Goal: Navigation & Orientation: Find specific page/section

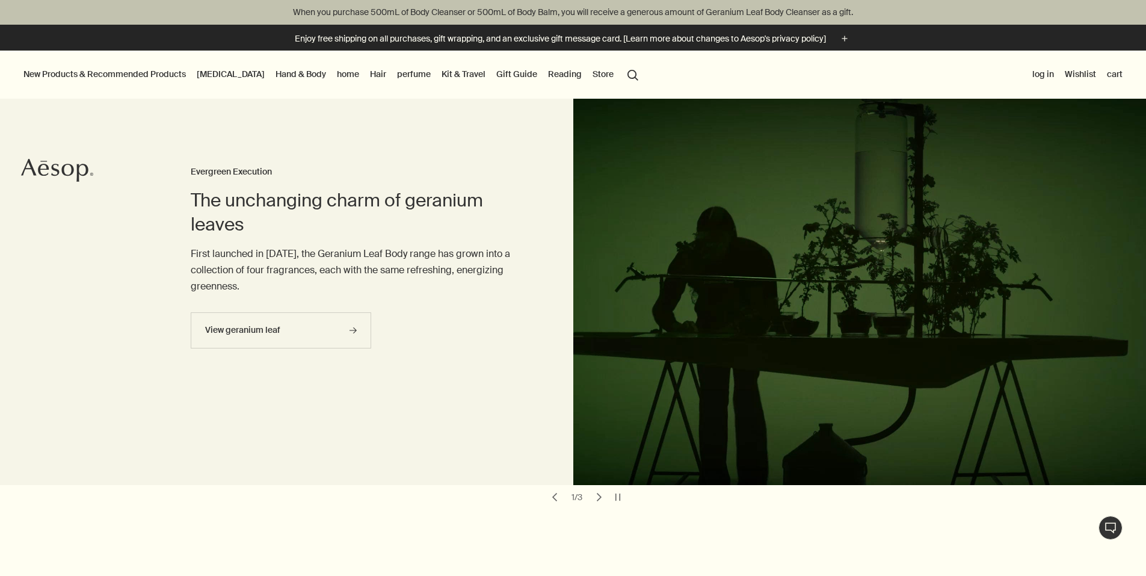
click at [431, 75] on font "perfume" at bounding box center [414, 74] width 34 height 11
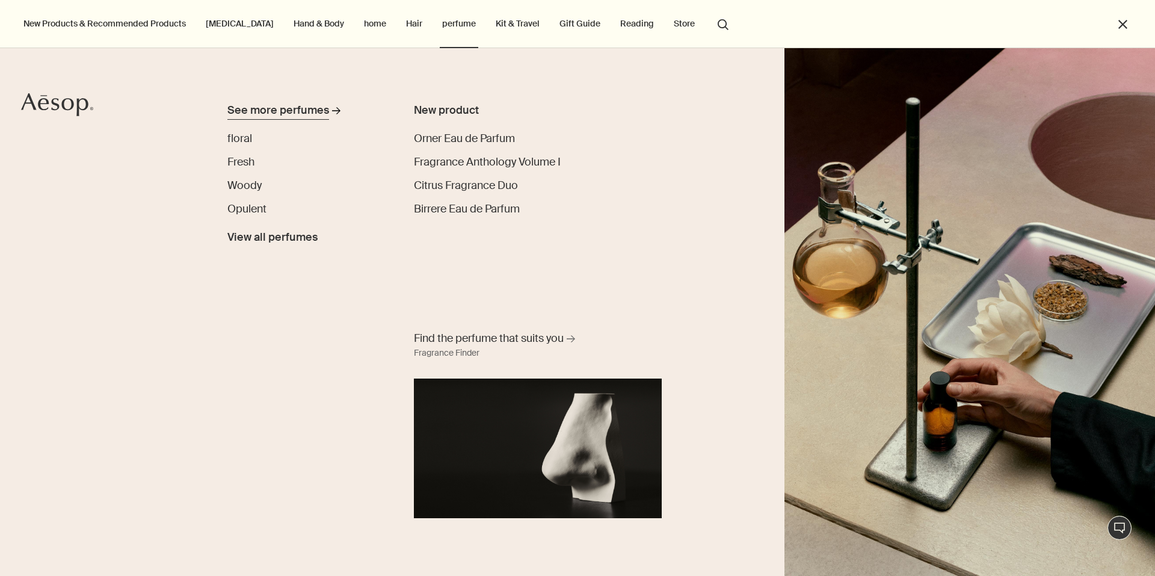
click at [275, 115] on font "See more perfumes" at bounding box center [278, 110] width 102 height 14
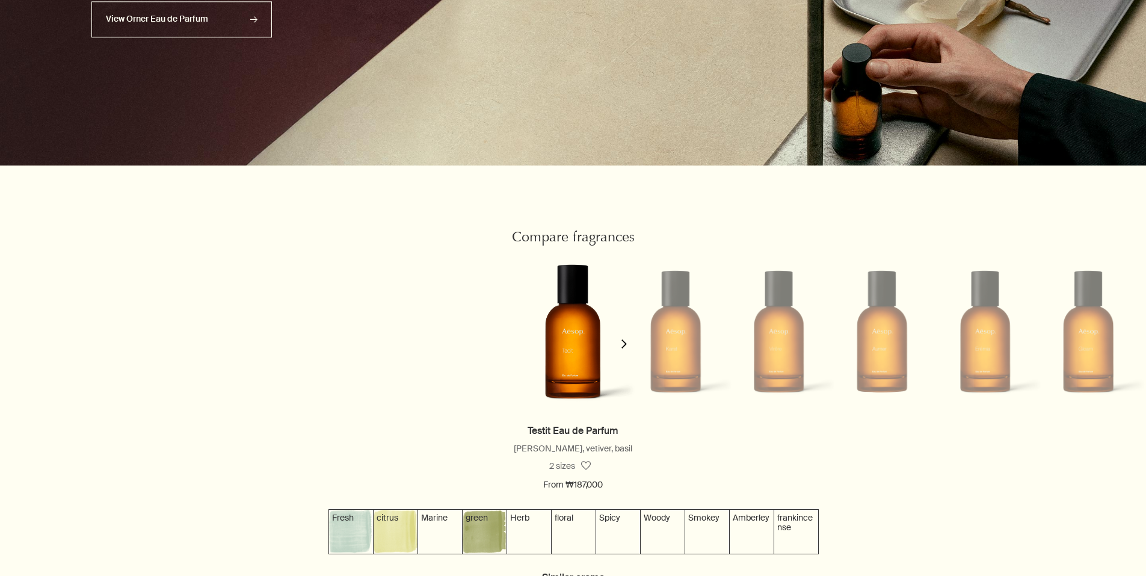
scroll to position [1022, 0]
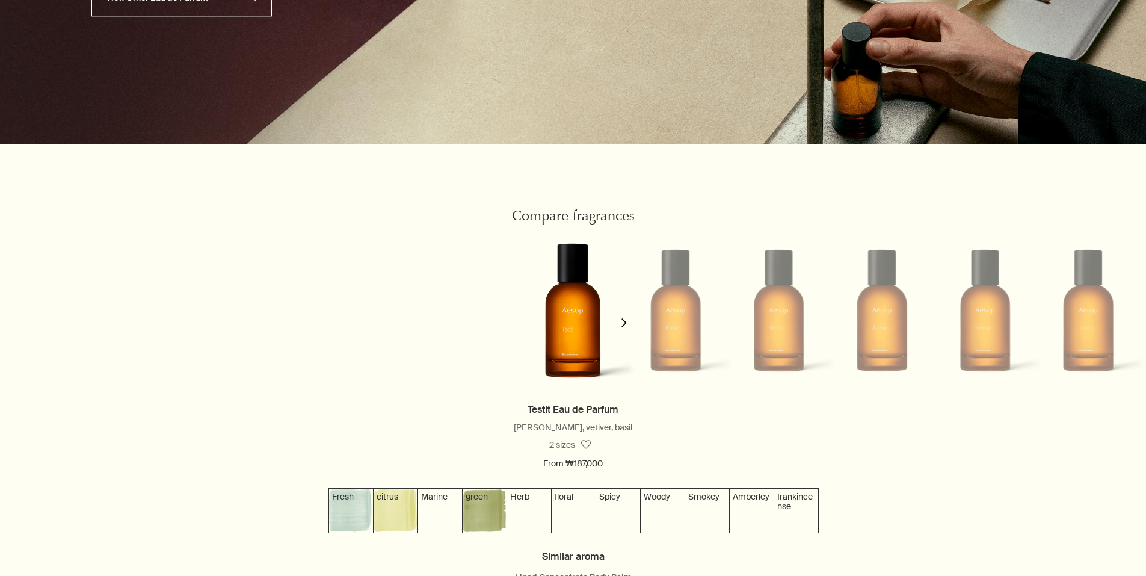
click at [619, 327] on icon "chevron" at bounding box center [623, 322] width 9 height 9
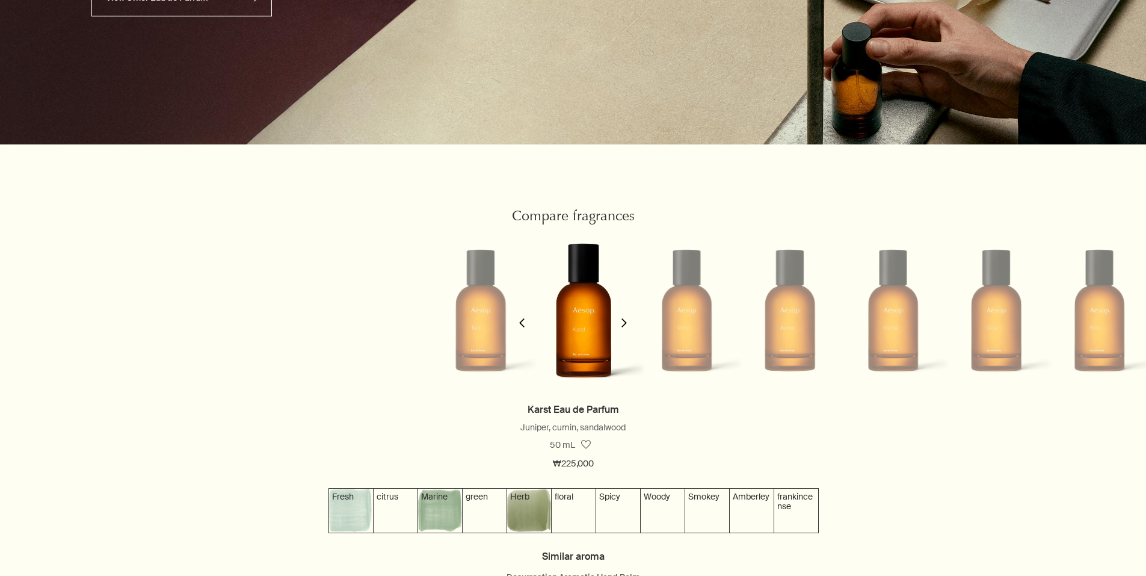
scroll to position [0, 109]
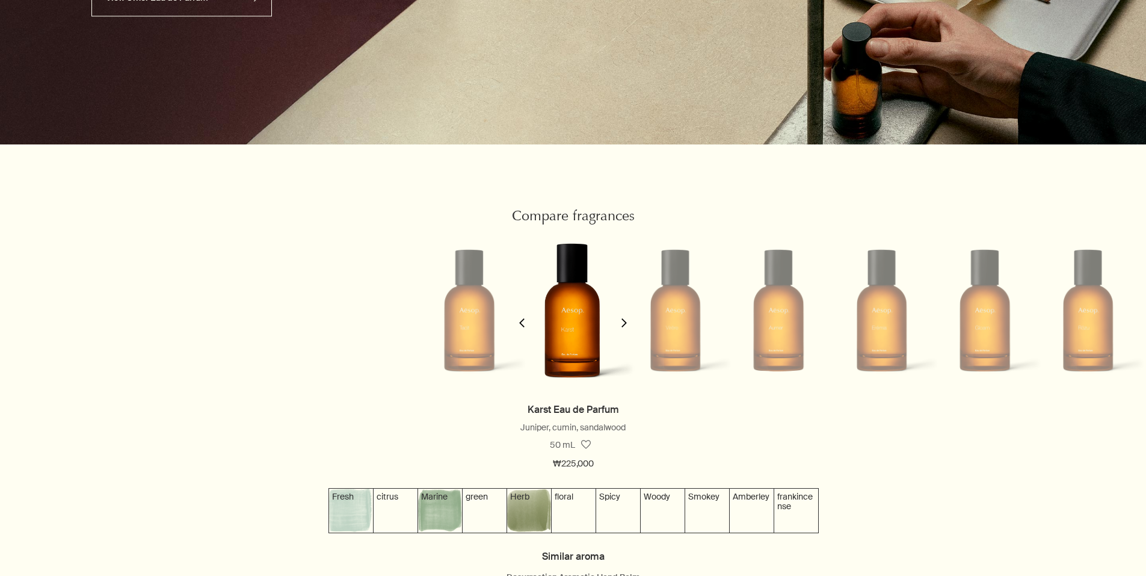
click at [619, 327] on icon "chevron" at bounding box center [623, 322] width 9 height 9
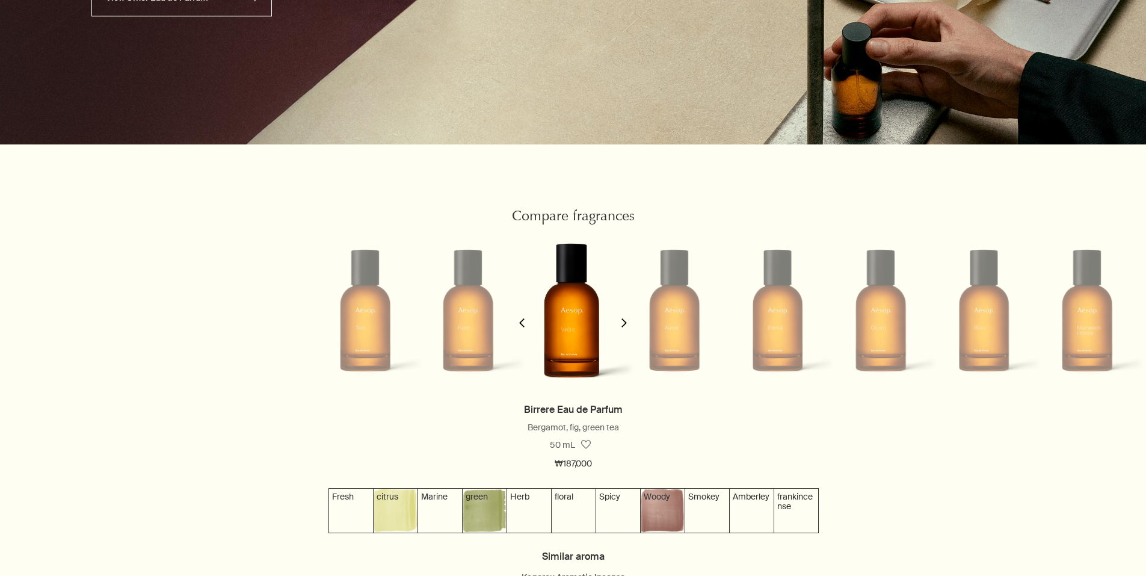
click at [619, 327] on icon "chevron" at bounding box center [623, 322] width 9 height 9
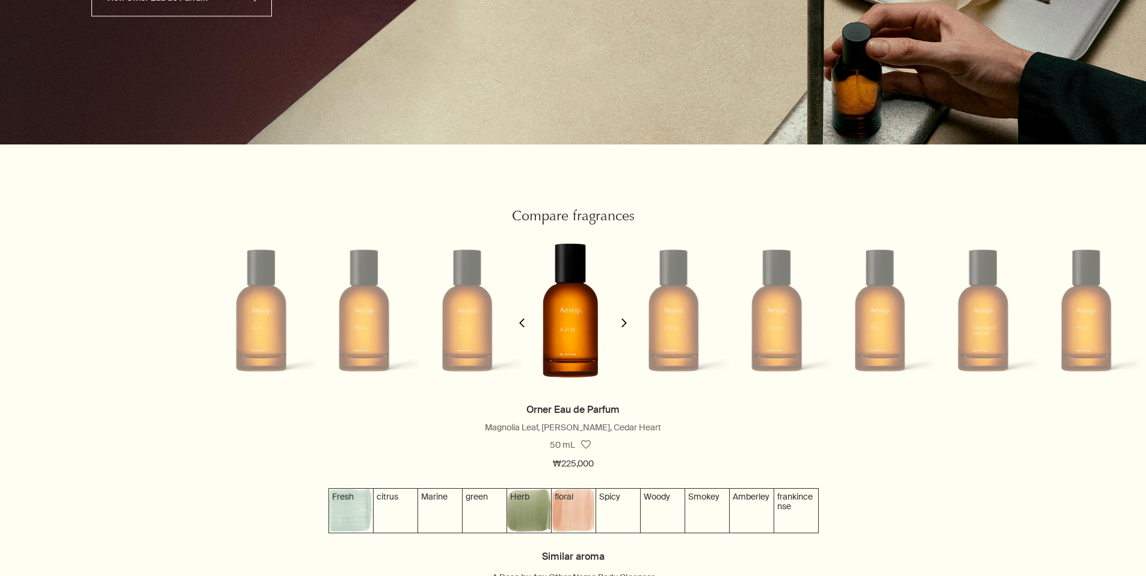
click at [619, 327] on icon "chevron" at bounding box center [623, 322] width 9 height 9
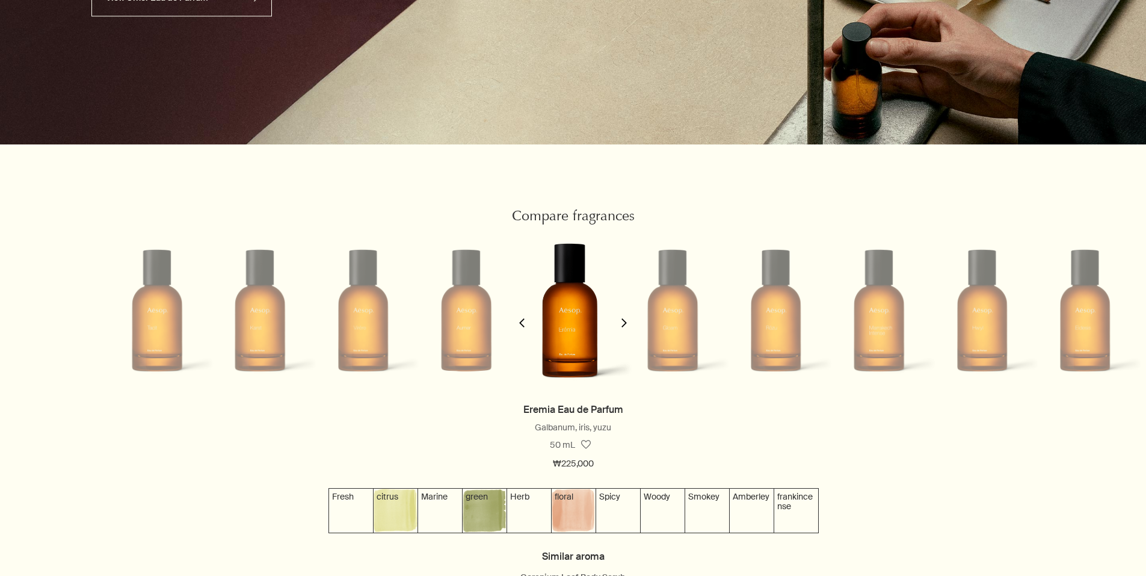
click at [619, 327] on icon "chevron" at bounding box center [623, 322] width 9 height 9
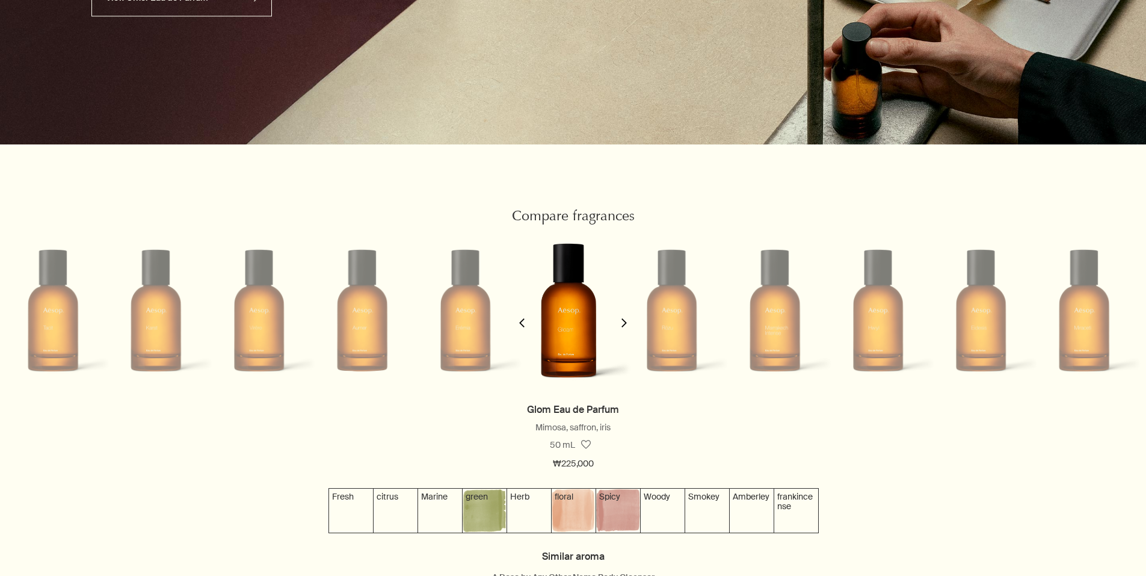
click at [619, 327] on icon "chevron" at bounding box center [623, 322] width 9 height 9
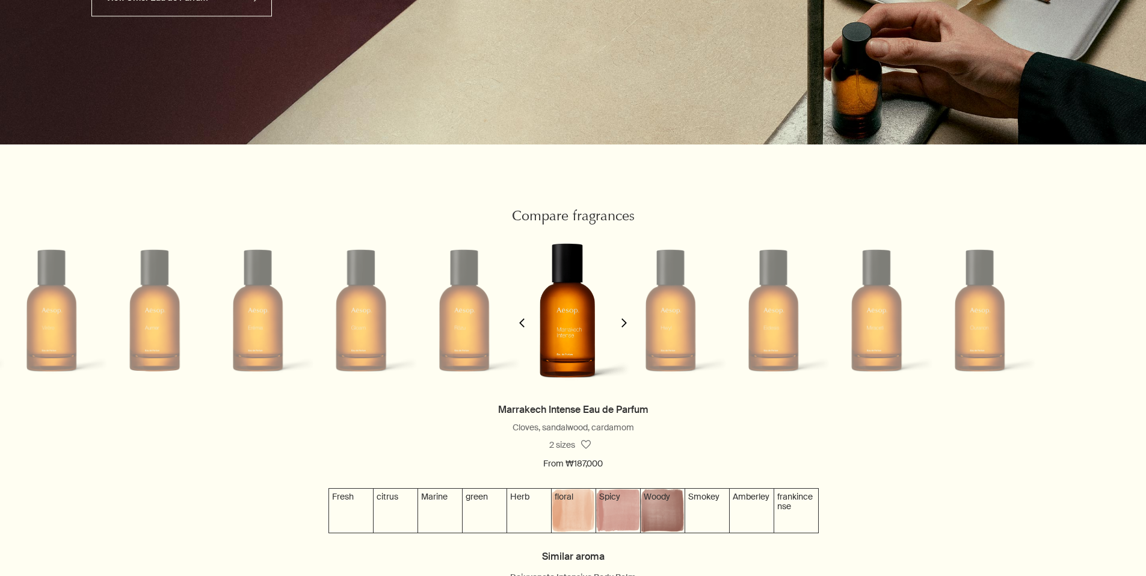
click at [619, 327] on icon "chevron" at bounding box center [623, 322] width 9 height 9
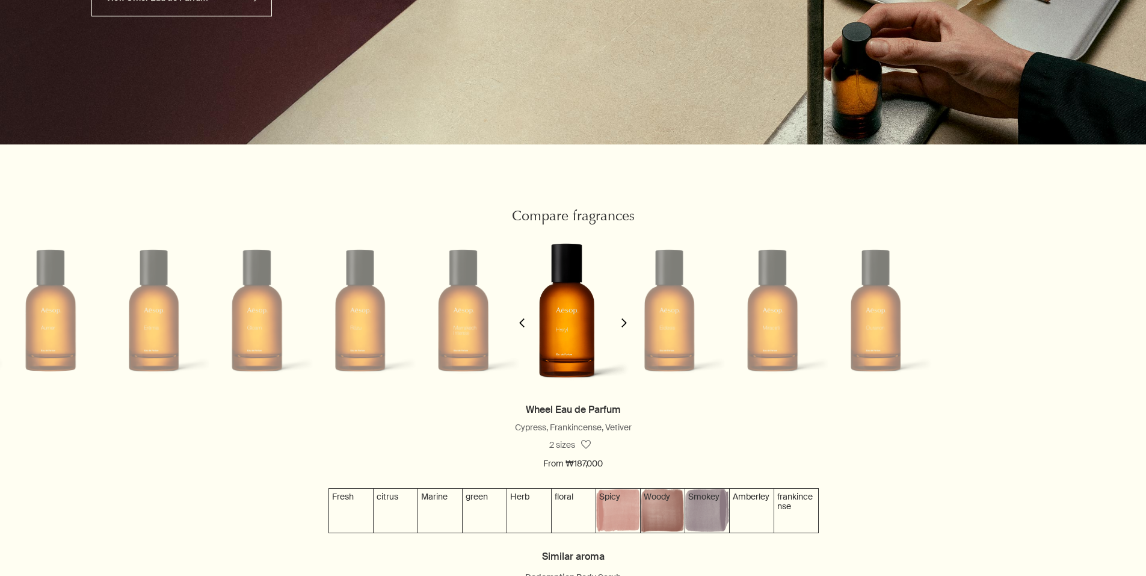
click at [619, 327] on icon "chevron" at bounding box center [623, 322] width 9 height 9
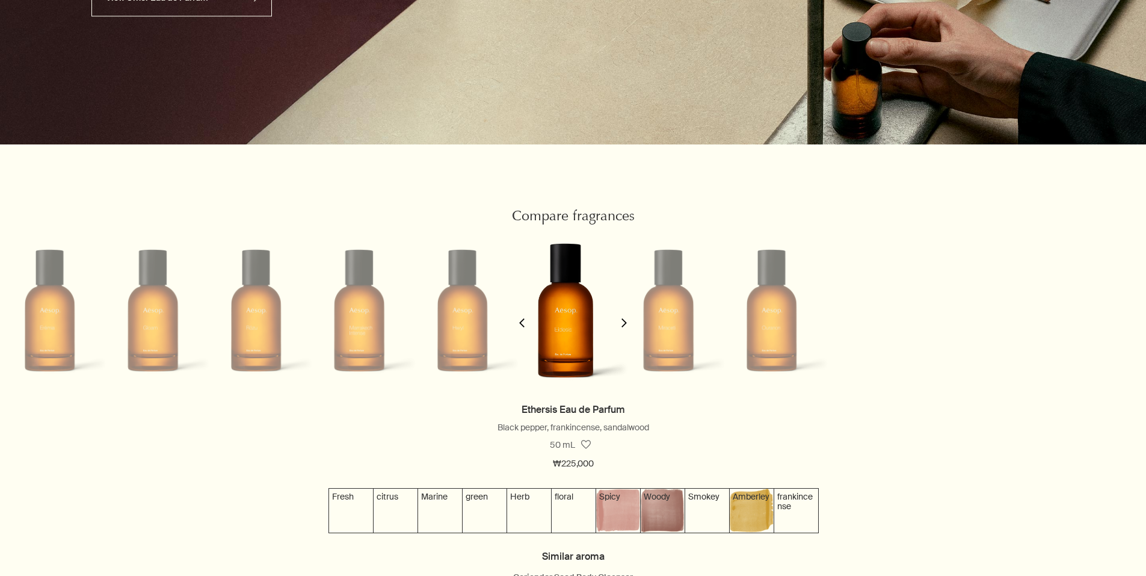
click at [619, 327] on icon "chevron" at bounding box center [623, 322] width 9 height 9
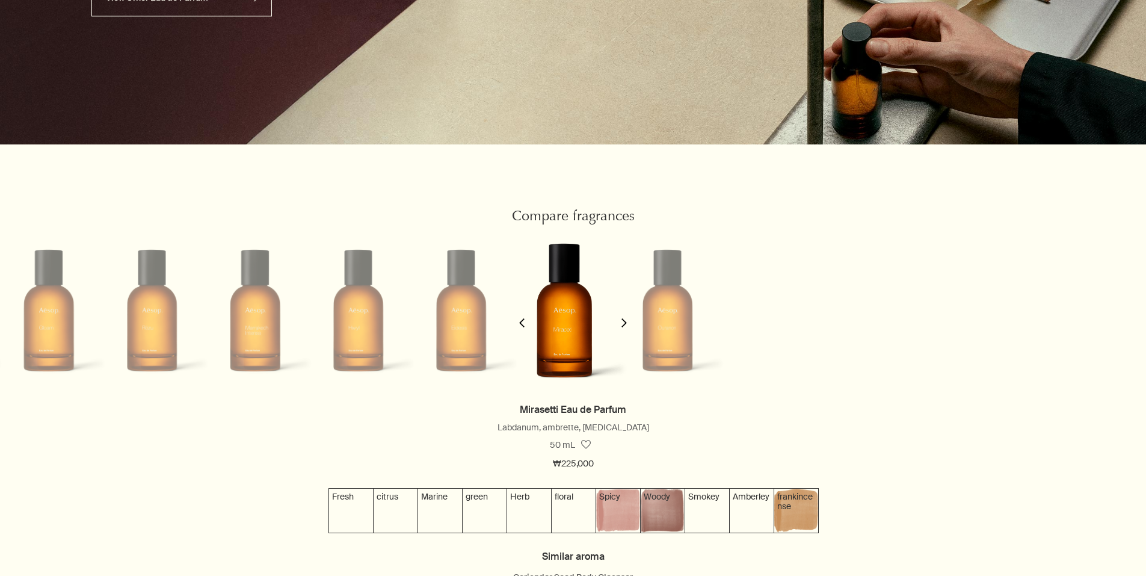
click at [619, 327] on icon "chevron" at bounding box center [623, 322] width 9 height 9
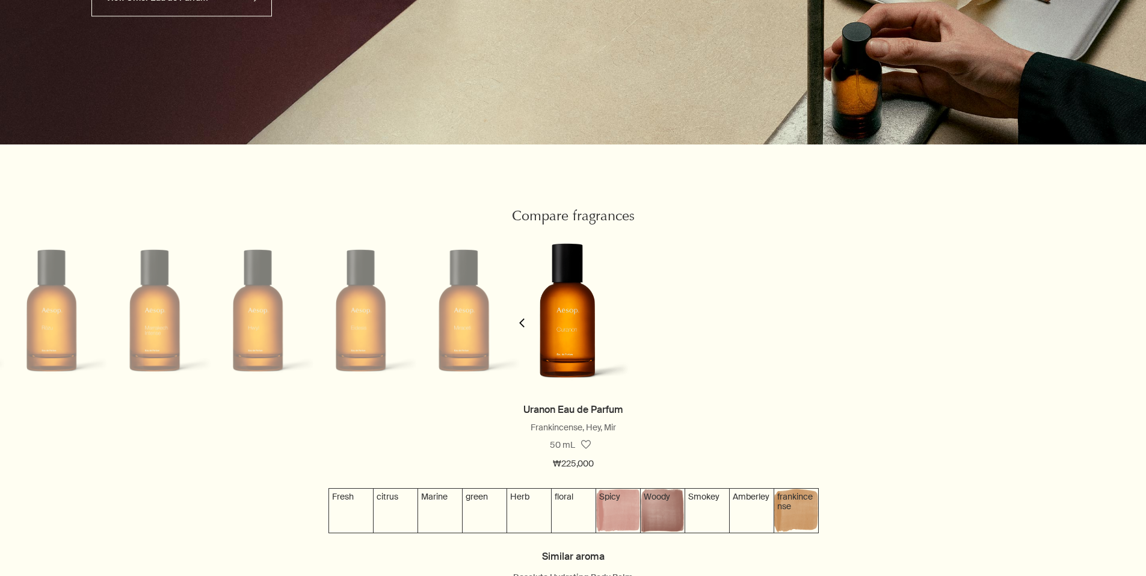
click at [524, 327] on polygon "button" at bounding box center [521, 322] width 5 height 9
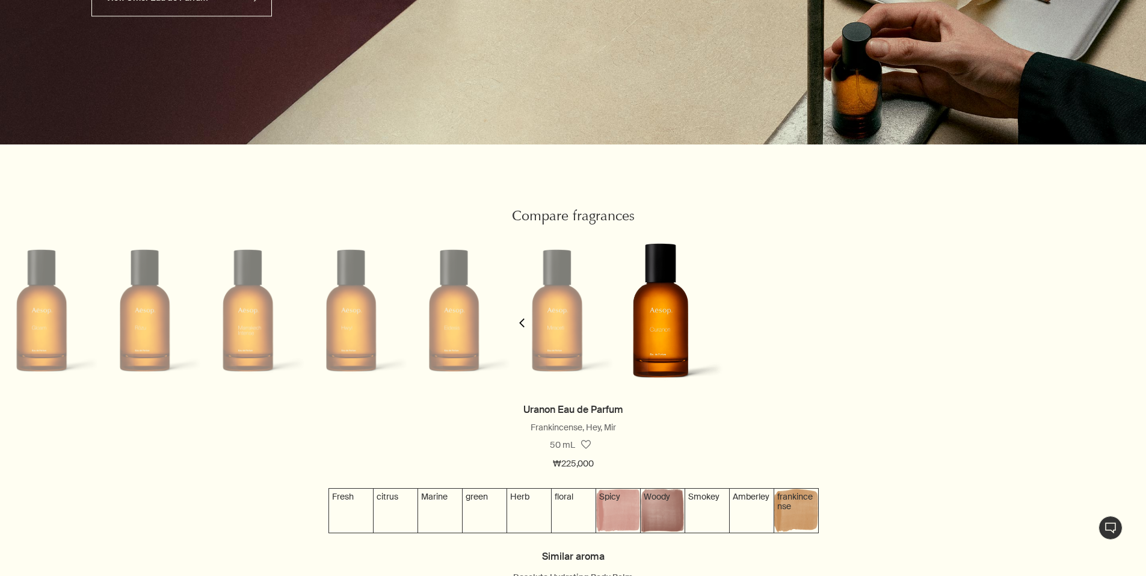
click at [524, 327] on polygon "button" at bounding box center [521, 322] width 5 height 9
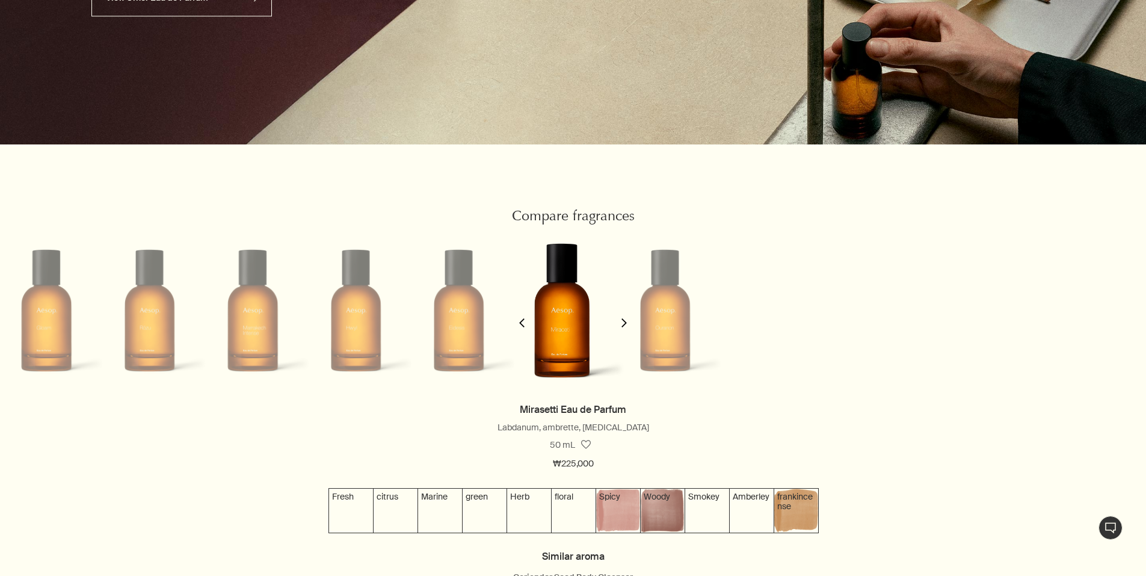
click at [524, 327] on polygon "button" at bounding box center [521, 322] width 5 height 9
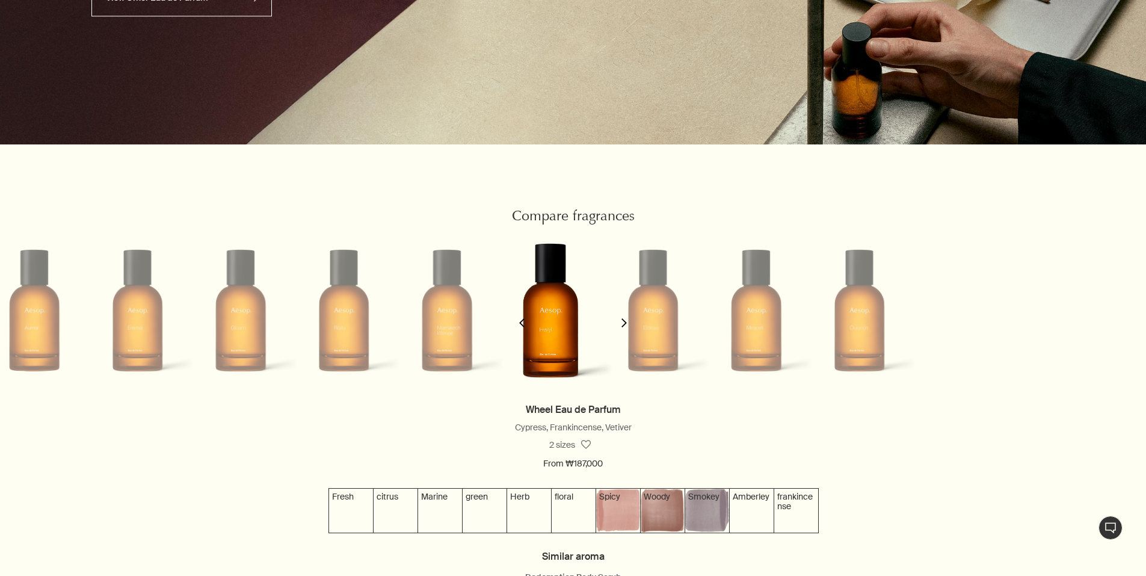
click at [524, 327] on polygon "button" at bounding box center [521, 322] width 5 height 9
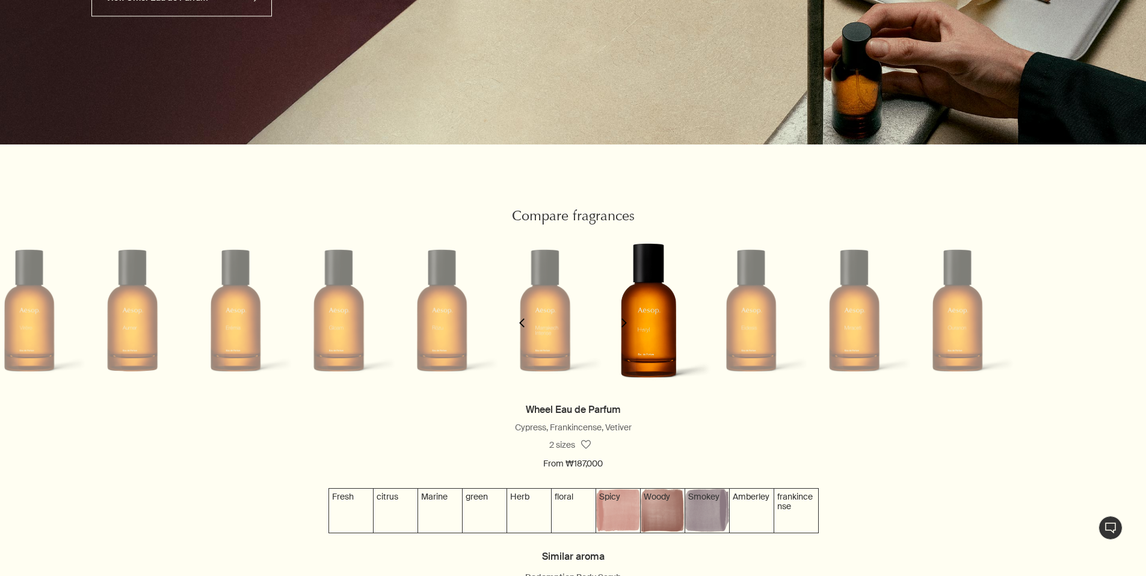
click at [524, 327] on polygon "button" at bounding box center [521, 322] width 5 height 9
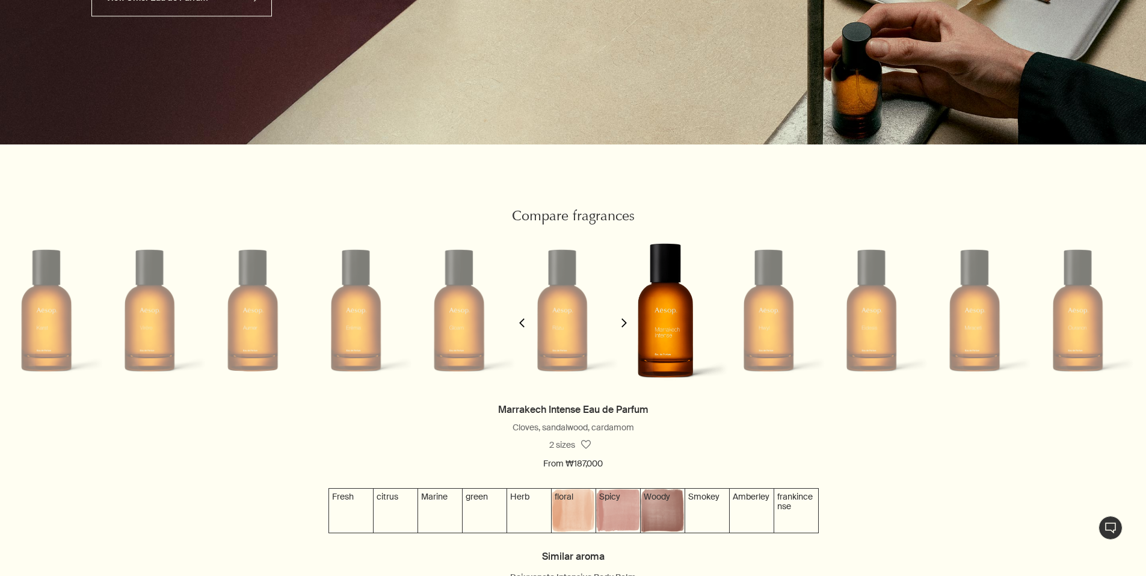
click at [524, 327] on polygon "button" at bounding box center [521, 322] width 5 height 9
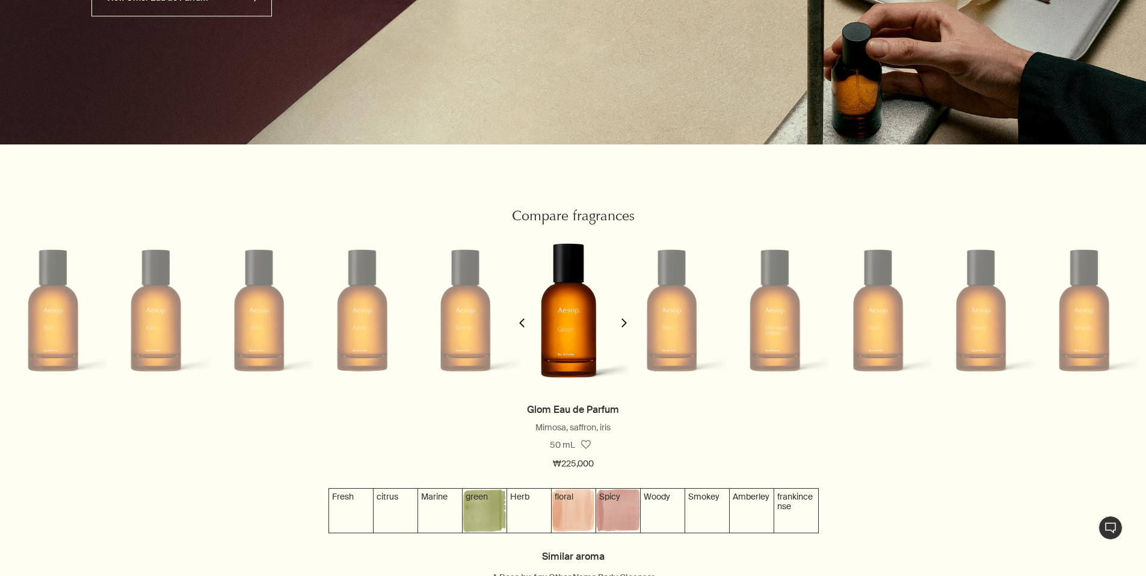
click at [524, 327] on polygon "button" at bounding box center [521, 322] width 5 height 9
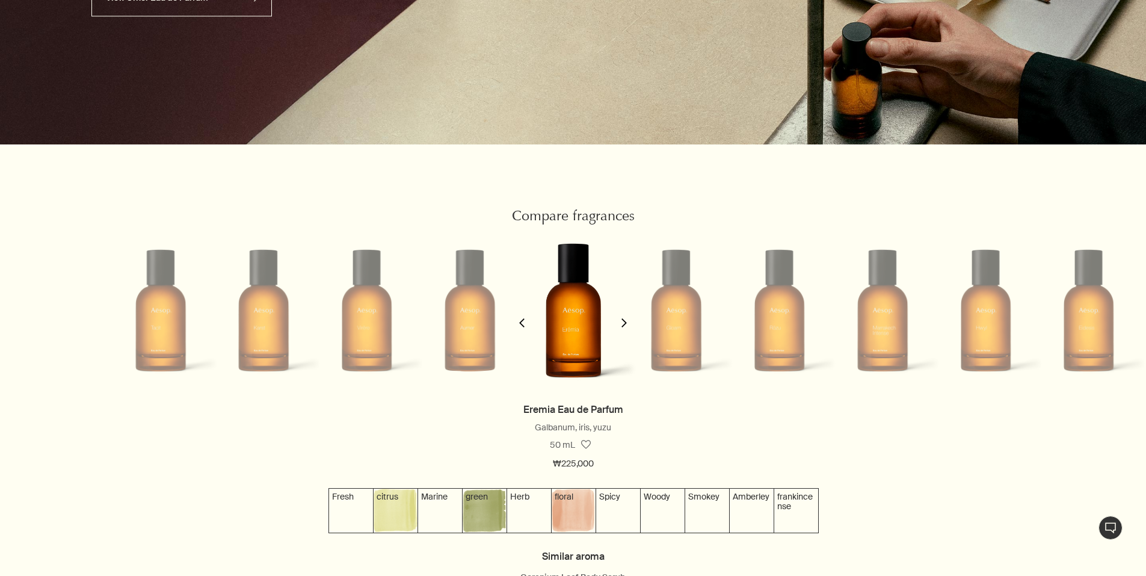
click at [524, 327] on polygon "button" at bounding box center [521, 322] width 5 height 9
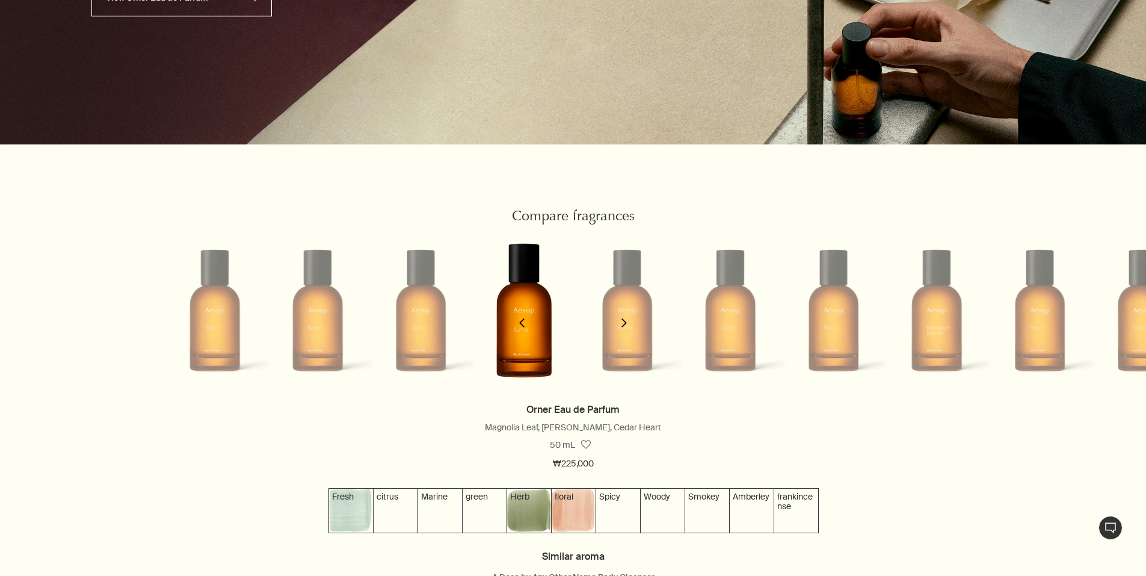
click at [524, 327] on polygon "button" at bounding box center [521, 322] width 5 height 9
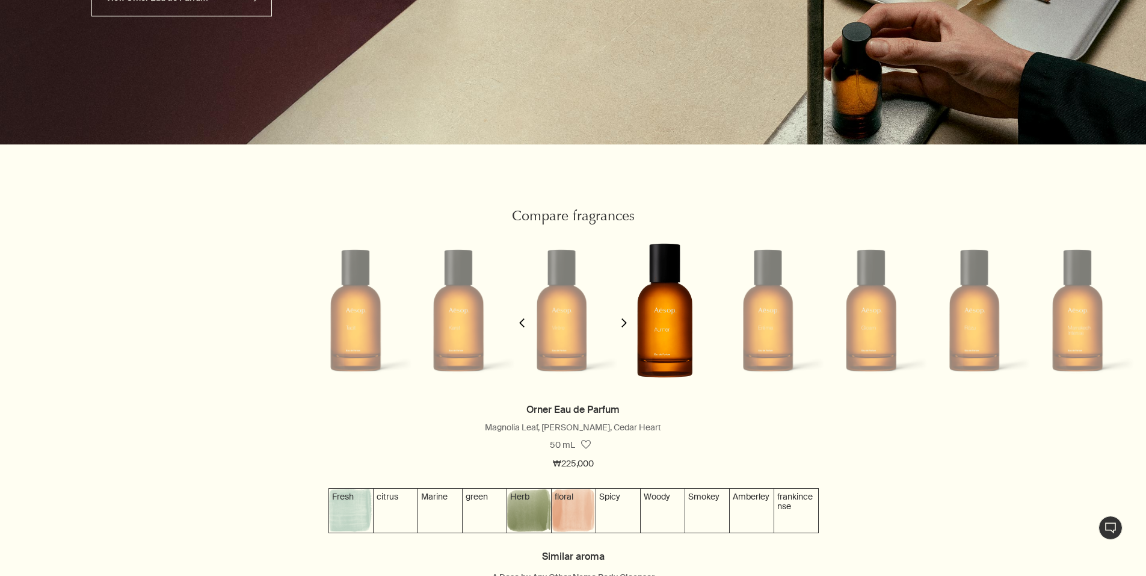
click at [524, 327] on polygon "button" at bounding box center [521, 322] width 5 height 9
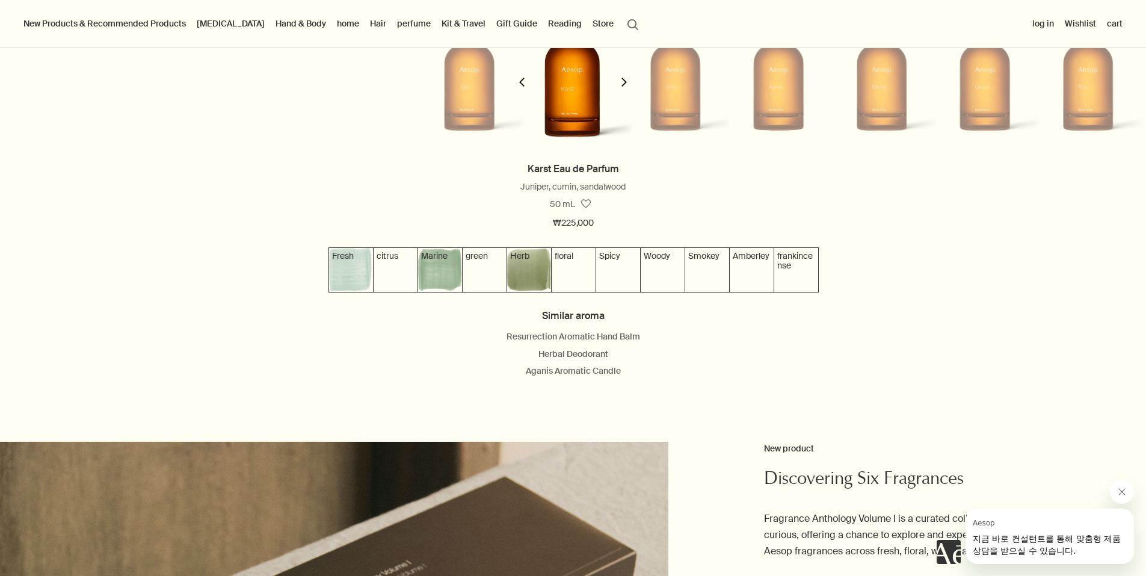
scroll to position [0, 0]
